Goal: Find specific page/section: Find specific page/section

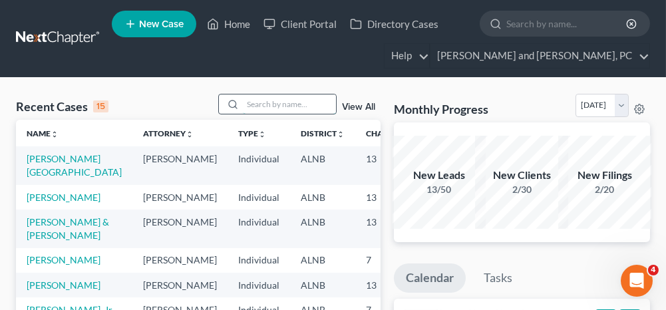
click at [259, 105] on input "search" at bounding box center [289, 103] width 93 height 19
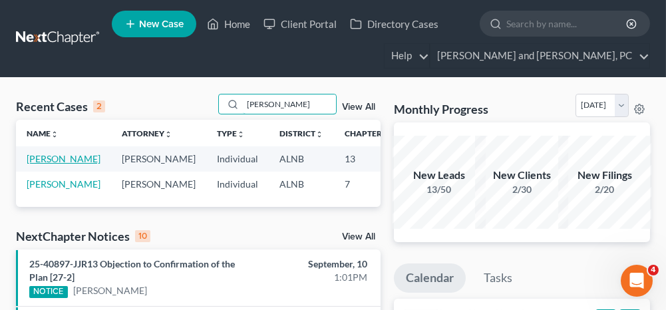
type input "[PERSON_NAME]"
click at [36, 160] on link "[PERSON_NAME]" at bounding box center [64, 158] width 74 height 11
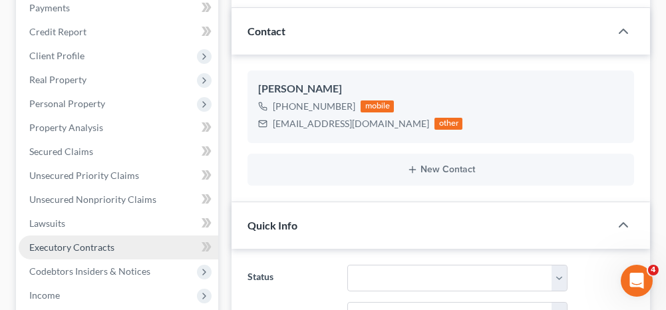
scroll to position [199, 0]
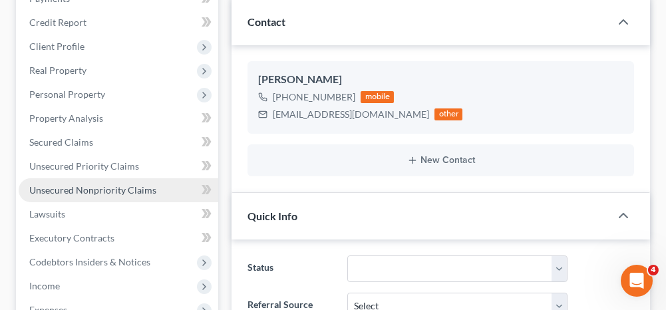
click at [80, 187] on span "Unsecured Nonpriority Claims" at bounding box center [92, 189] width 127 height 11
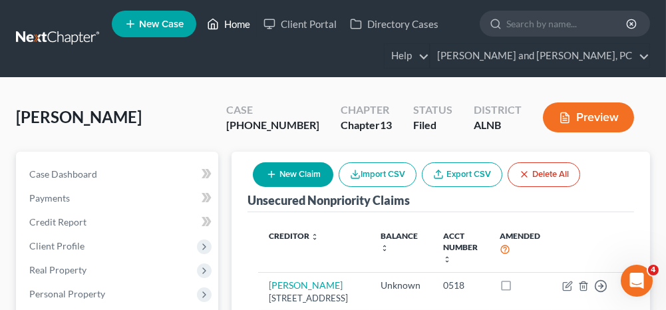
click at [238, 23] on link "Home" at bounding box center [228, 24] width 57 height 24
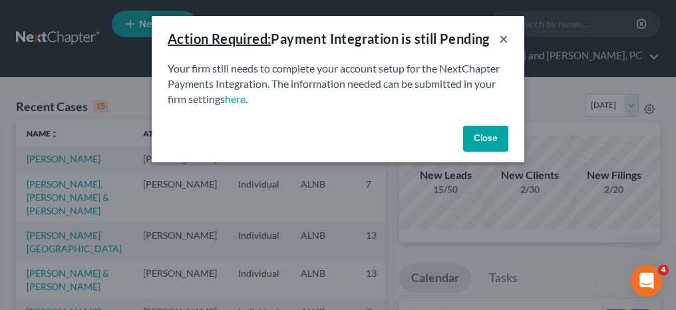
click at [503, 38] on button "×" at bounding box center [503, 39] width 9 height 16
